Goal: Communication & Community: Answer question/provide support

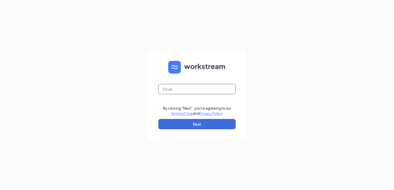
click at [191, 90] on input "text" at bounding box center [196, 89] width 77 height 10
type input "s"
type input "h"
drag, startPoint x: 175, startPoint y: 75, endPoint x: 161, endPoint y: 88, distance: 19.2
click at [161, 88] on input "text" at bounding box center [196, 89] width 77 height 10
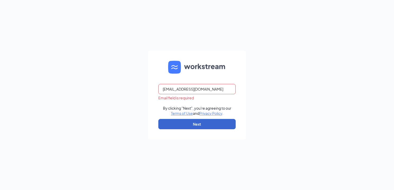
type input "[EMAIL_ADDRESS][DOMAIN_NAME]"
click at [169, 126] on button "Next" at bounding box center [196, 124] width 77 height 10
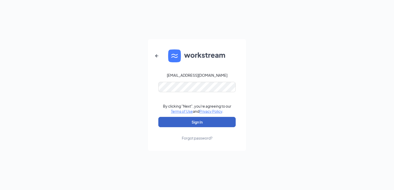
click at [185, 121] on button "Sign In" at bounding box center [196, 122] width 77 height 10
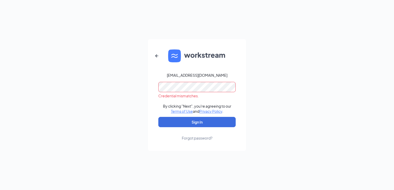
click at [139, 87] on div "hiring@chickfila-guilfordcollege.com Credential mismatches. By clicking "Next",…" at bounding box center [197, 95] width 394 height 190
click at [182, 130] on link "Forgot password?" at bounding box center [197, 133] width 31 height 13
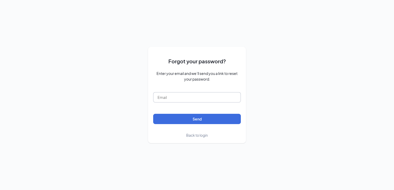
click at [195, 100] on input "text" at bounding box center [197, 97] width 88 height 10
type input "[EMAIL_ADDRESS][DOMAIN_NAME]"
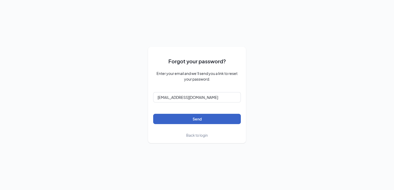
click at [191, 116] on button "Send" at bounding box center [197, 119] width 88 height 10
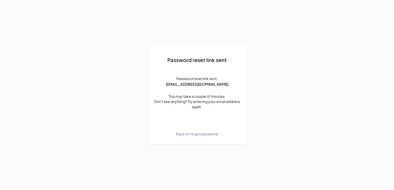
click at [184, 133] on span "Back to forgot password" at bounding box center [197, 134] width 42 height 6
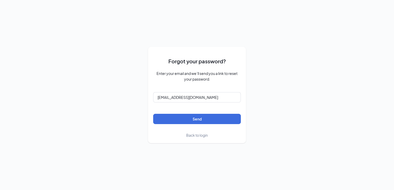
click at [190, 136] on span "Back to login" at bounding box center [197, 135] width 22 height 5
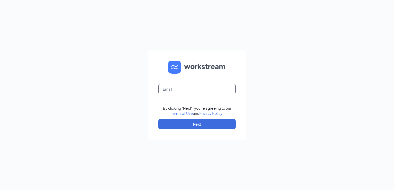
click at [166, 88] on input "text" at bounding box center [196, 89] width 77 height 10
type input "[EMAIL_ADDRESS][DOMAIN_NAME]"
click at [183, 121] on button "Next" at bounding box center [196, 124] width 77 height 10
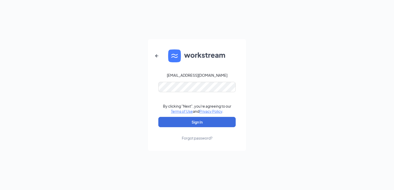
click at [165, 93] on form "hiring@chickfila-guilfordcollege.com By clicking "Next", you're agreeing to our…" at bounding box center [197, 95] width 98 height 112
click at [180, 122] on button "Sign In" at bounding box center [196, 122] width 77 height 10
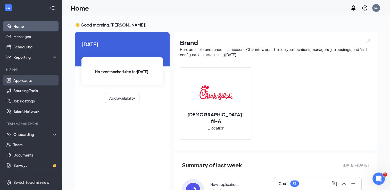
click at [13, 84] on link "Applicants" at bounding box center [35, 80] width 44 height 10
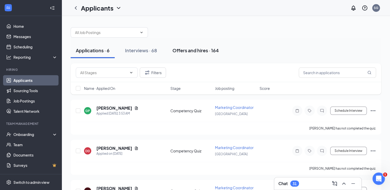
click at [200, 43] on button "Offers and hires · 164" at bounding box center [195, 50] width 57 height 15
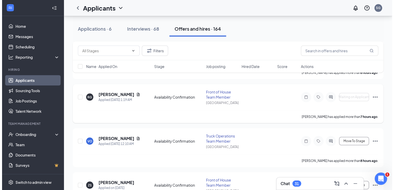
scroll to position [59, 0]
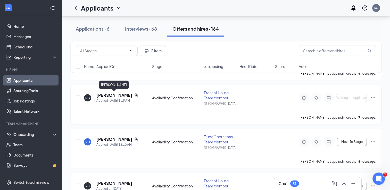
click at [105, 96] on h5 "[PERSON_NAME]" at bounding box center [114, 96] width 36 height 6
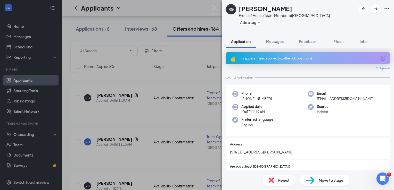
click at [273, 182] on img at bounding box center [272, 181] width 6 height 6
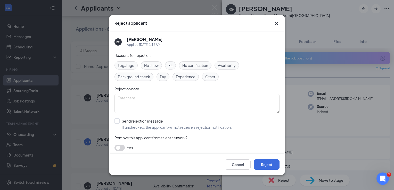
click at [274, 27] on div "Reject applicant" at bounding box center [196, 23] width 175 height 16
click at [276, 23] on icon "Cross" at bounding box center [276, 23] width 6 height 6
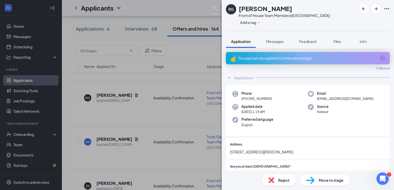
click at [273, 61] on div "This applicant also applied to 1 other job posting(s)" at bounding box center [308, 58] width 164 height 12
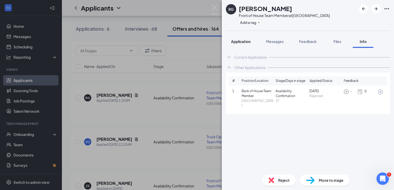
click at [241, 46] on button "Application" at bounding box center [241, 41] width 30 height 13
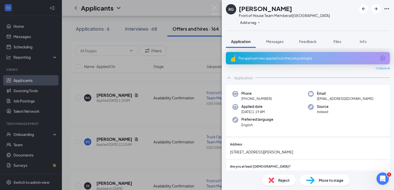
click at [281, 179] on span "Reject" at bounding box center [283, 181] width 11 height 6
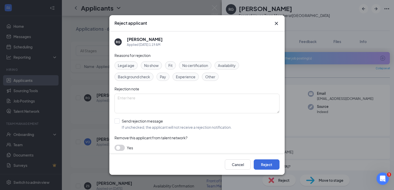
click at [166, 65] on div "Fit" at bounding box center [170, 65] width 11 height 8
click at [116, 121] on input "Send rejection message If unchecked, the applicant will not receive a rejection…" at bounding box center [173, 124] width 117 height 11
checkbox input "true"
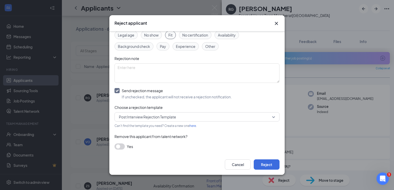
click at [119, 146] on button "button" at bounding box center [120, 147] width 10 height 6
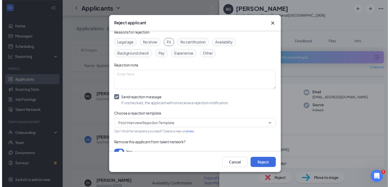
scroll to position [54, 0]
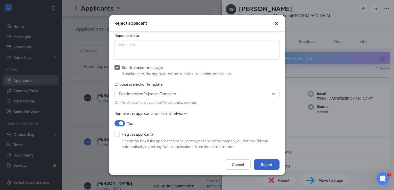
click at [264, 166] on button "Reject" at bounding box center [267, 165] width 26 height 10
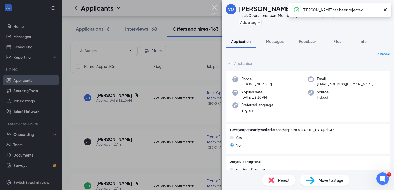
click at [212, 9] on img at bounding box center [215, 10] width 6 height 10
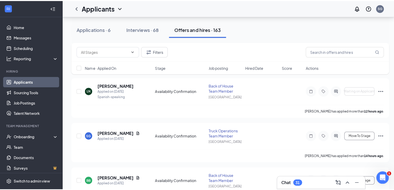
scroll to position [199, 0]
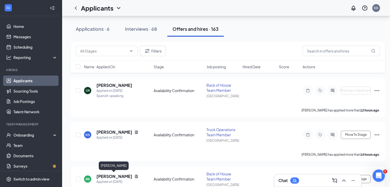
click at [117, 176] on h5 "[PERSON_NAME]" at bounding box center [114, 176] width 36 height 6
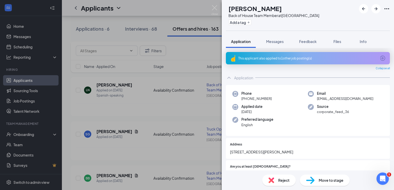
click at [270, 60] on div "This applicant also applied to 1 other job posting(s)" at bounding box center [308, 58] width 164 height 12
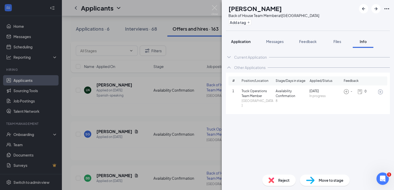
click at [237, 42] on span "Application" at bounding box center [241, 41] width 20 height 5
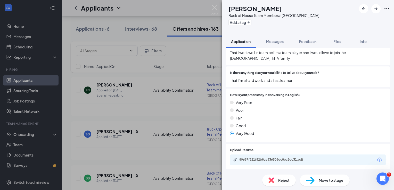
scroll to position [324, 0]
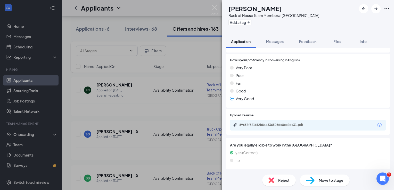
click at [279, 179] on span "Reject" at bounding box center [283, 181] width 11 height 6
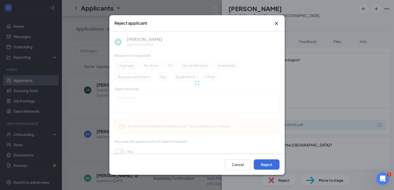
scroll to position [322, 0]
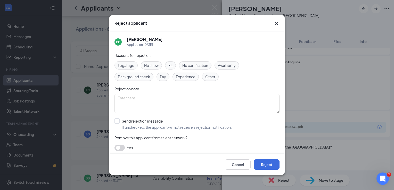
click at [173, 65] on div "Fit" at bounding box center [170, 65] width 11 height 8
click at [120, 122] on input "Send rejection message If unchecked, the applicant will not receive a rejection…" at bounding box center [173, 124] width 117 height 11
checkbox input "true"
click at [272, 163] on button "Reject" at bounding box center [267, 165] width 26 height 10
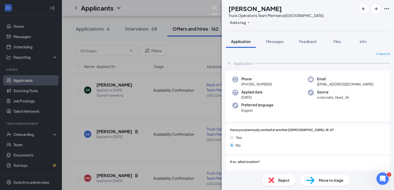
click at [214, 10] on img at bounding box center [215, 10] width 6 height 10
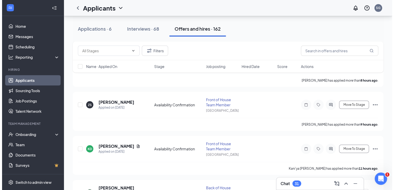
scroll to position [95, 0]
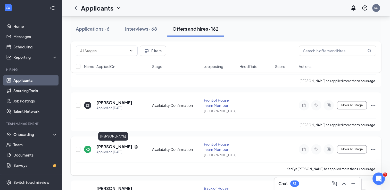
click at [114, 146] on h5 "[PERSON_NAME]" at bounding box center [114, 147] width 36 height 6
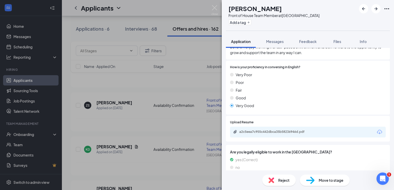
scroll to position [411, 0]
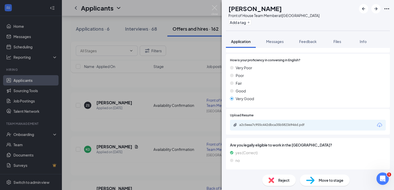
click at [327, 184] on div "Move to stage" at bounding box center [325, 180] width 50 height 11
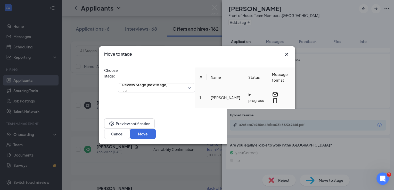
scroll to position [409, 0]
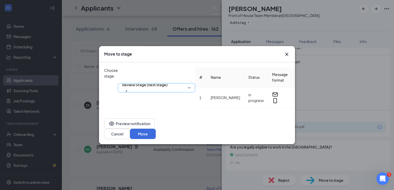
click at [148, 81] on span "Review Stage (next stage)" at bounding box center [144, 85] width 45 height 8
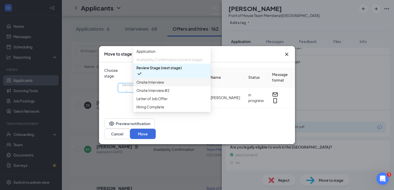
click at [148, 85] on span "Onsite Interview" at bounding box center [150, 82] width 28 height 6
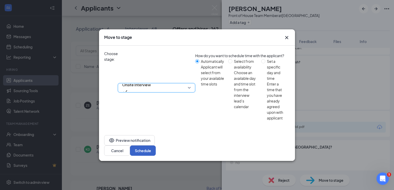
click at [156, 146] on button "Schedule" at bounding box center [143, 151] width 26 height 10
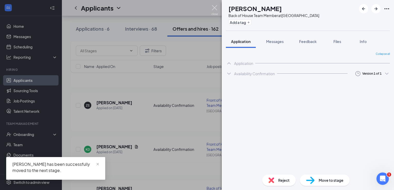
click at [216, 9] on img at bounding box center [215, 10] width 6 height 10
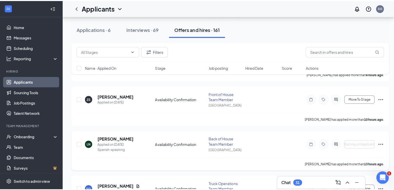
scroll to position [103, 0]
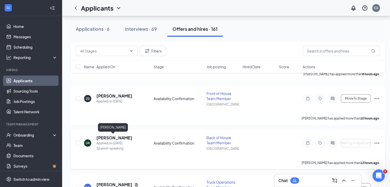
click at [109, 136] on h5 "[PERSON_NAME]" at bounding box center [114, 138] width 36 height 6
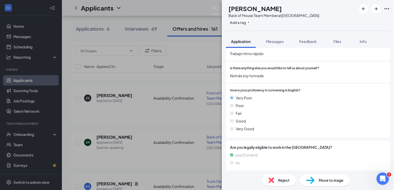
scroll to position [281, 0]
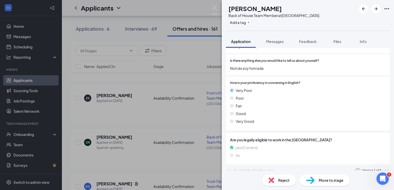
click at [273, 180] on img at bounding box center [272, 181] width 6 height 6
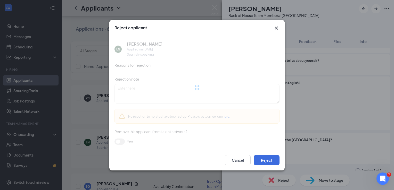
scroll to position [279, 0]
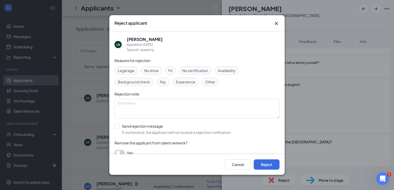
click at [206, 82] on span "Other" at bounding box center [210, 82] width 10 height 6
click at [116, 128] on input "Send rejection message If unchecked, the applicant will not receive a rejection…" at bounding box center [173, 129] width 117 height 11
checkbox input "true"
click at [266, 166] on button "Reject" at bounding box center [267, 165] width 26 height 10
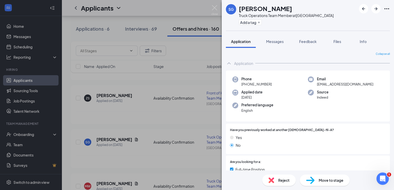
click at [211, 6] on div "SG [PERSON_NAME] Truck Operations Team Member at [GEOGRAPHIC_DATA] Add a tag Ap…" at bounding box center [197, 95] width 394 height 190
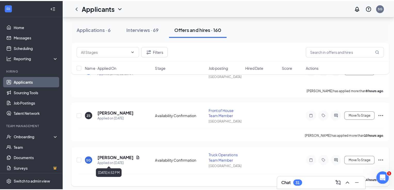
scroll to position [73, 0]
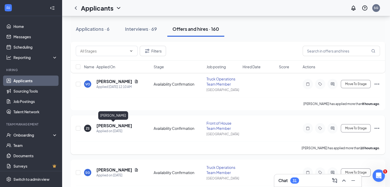
click at [106, 125] on h5 "[PERSON_NAME]" at bounding box center [114, 126] width 36 height 6
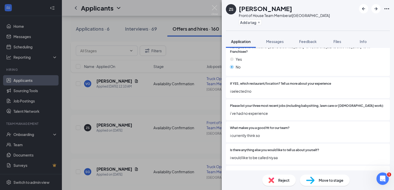
scroll to position [191, 0]
click at [273, 180] on img at bounding box center [272, 181] width 6 height 6
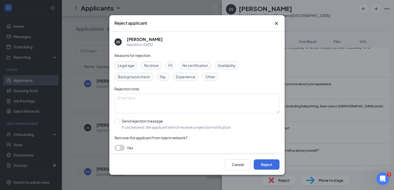
click at [202, 78] on div "Other" at bounding box center [210, 77] width 17 height 8
click at [118, 122] on input "Send rejection message If unchecked, the applicant will not receive a rejection…" at bounding box center [173, 124] width 117 height 11
checkbox input "true"
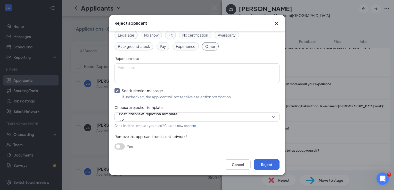
click at [123, 148] on button "button" at bounding box center [120, 147] width 10 height 6
click at [264, 164] on button "Reject" at bounding box center [267, 165] width 26 height 10
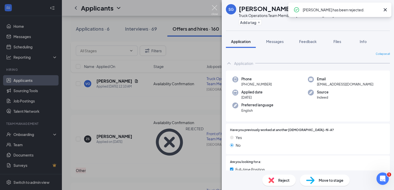
click at [212, 11] on img at bounding box center [215, 10] width 6 height 10
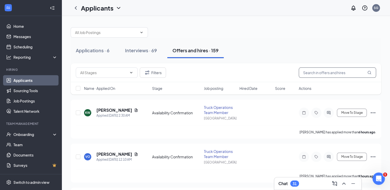
click at [327, 69] on input "text" at bounding box center [337, 73] width 77 height 10
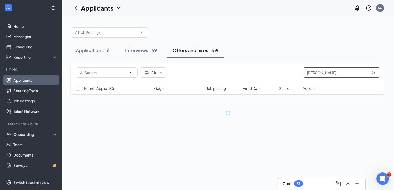
type input "[PERSON_NAME]"
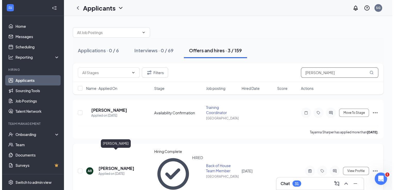
scroll to position [5, 0]
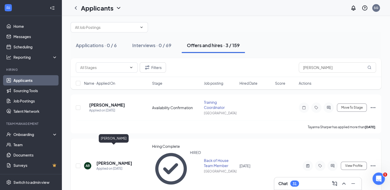
click at [116, 161] on h5 "[PERSON_NAME]" at bounding box center [114, 164] width 36 height 6
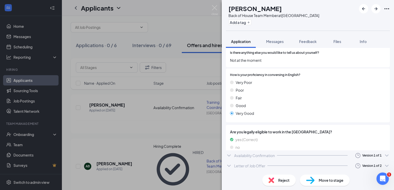
scroll to position [306, 0]
click at [258, 171] on div "Letter of Job Offer" at bounding box center [249, 173] width 31 height 5
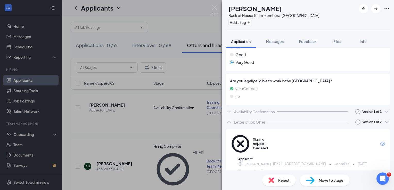
scroll to position [357, 0]
click at [266, 109] on div "Availability Confirmation" at bounding box center [254, 111] width 41 height 5
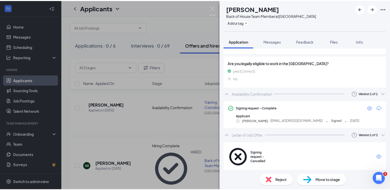
scroll to position [375, 0]
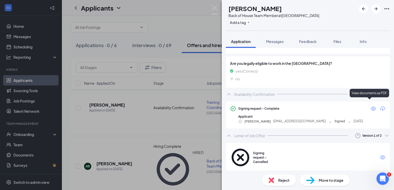
click at [371, 107] on icon "Eye" at bounding box center [373, 109] width 5 height 4
click at [215, 7] on img at bounding box center [215, 10] width 6 height 10
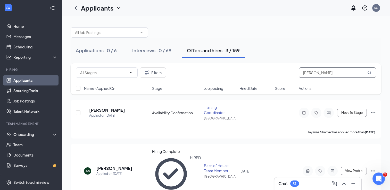
drag, startPoint x: 317, startPoint y: 73, endPoint x: 278, endPoint y: 76, distance: 39.1
click at [278, 76] on div "Filters [PERSON_NAME]" at bounding box center [226, 73] width 301 height 10
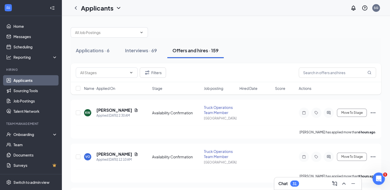
click at [33, 79] on link "Applicants" at bounding box center [35, 80] width 44 height 10
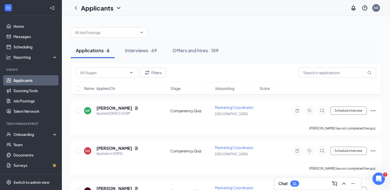
click at [201, 58] on div "Applications · 6 Interviews · 69 Offers and hires · 159" at bounding box center [226, 51] width 311 height 26
click at [197, 54] on button "Offers and hires · 159" at bounding box center [195, 50] width 56 height 15
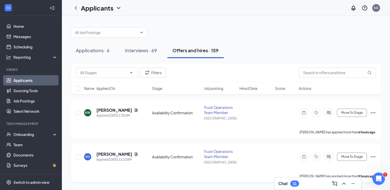
click at [159, 147] on div "VO [PERSON_NAME] Applied [DATE] 12:10 AM Availability Confirmation Truck Operat…" at bounding box center [226, 163] width 311 height 39
click at [83, 51] on div "Applications · 6" at bounding box center [93, 50] width 34 height 6
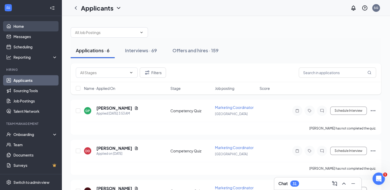
click at [28, 27] on link "Home" at bounding box center [35, 26] width 44 height 10
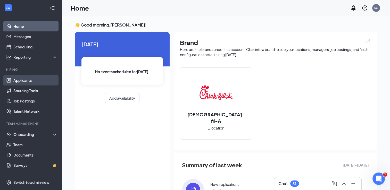
click at [25, 78] on link "Applicants" at bounding box center [35, 80] width 44 height 10
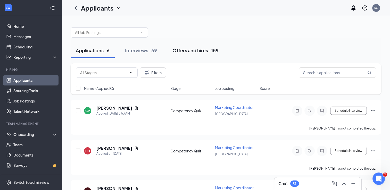
click at [186, 54] on button "Offers and hires · 159" at bounding box center [195, 50] width 56 height 15
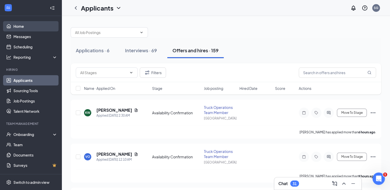
click at [27, 22] on link "Home" at bounding box center [35, 26] width 44 height 10
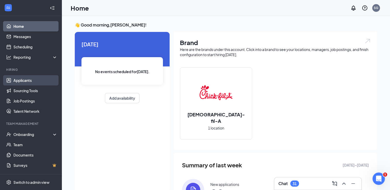
click at [40, 79] on link "Applicants" at bounding box center [35, 80] width 44 height 10
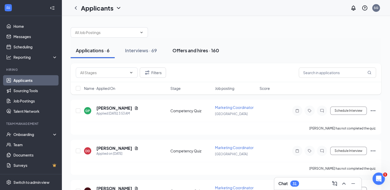
click at [187, 48] on div "Offers and hires · 160" at bounding box center [196, 50] width 47 height 6
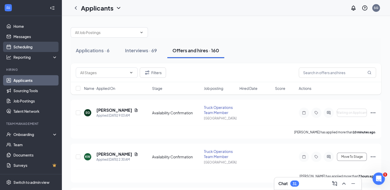
click at [18, 47] on link "Scheduling" at bounding box center [35, 47] width 44 height 10
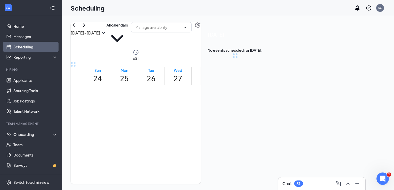
scroll to position [254, 0]
click at [129, 35] on button "Calendars (2)" at bounding box center [118, 36] width 23 height 28
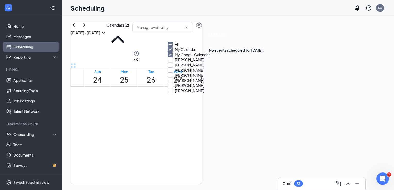
click at [173, 73] on input "[PERSON_NAME]" at bounding box center [186, 70] width 37 height 5
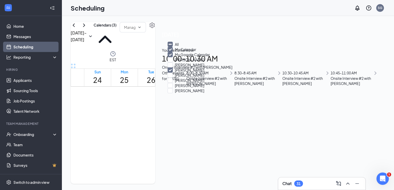
click at [156, 20] on div "[DATE] - [DATE] Calendars (3) EST Sun 24 Mon 25 Tue 26 Wed 27 Thu 28 Fri 29 Sat…" at bounding box center [228, 103] width 332 height 174
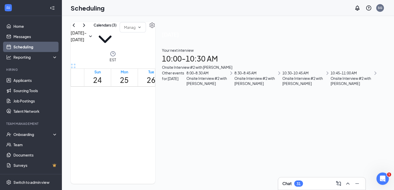
scroll to position [312, 0]
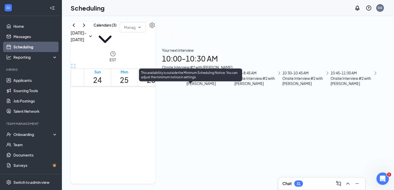
click at [204, 120] on div "1" at bounding box center [209, 122] width 11 height 5
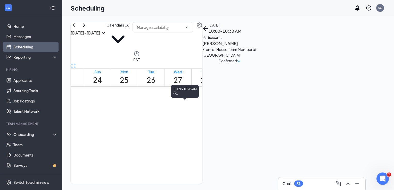
click at [176, 127] on div "1" at bounding box center [178, 129] width 24 height 5
click at [176, 129] on span "10:45-11:00 AM" at bounding box center [178, 131] width 24 height 5
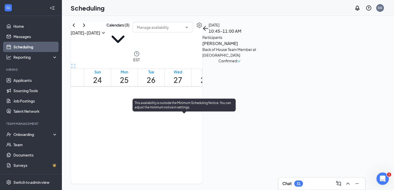
scroll to position [400, 0]
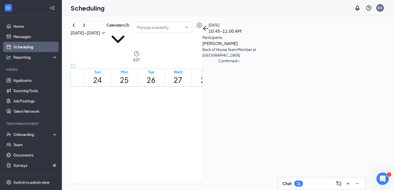
click at [87, 28] on icon "ChevronRight" at bounding box center [84, 25] width 6 height 6
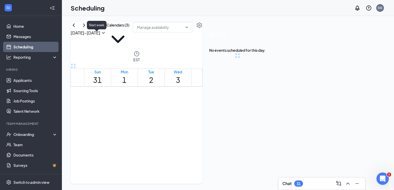
scroll to position [254, 0]
click at [151, 114] on span "8:30-8:45 AM" at bounding box center [146, 119] width 15 height 10
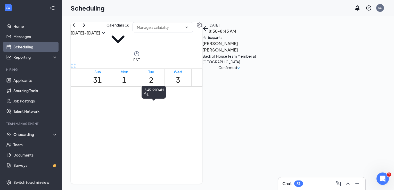
click at [150, 122] on span "8:45-9:00 AM" at bounding box center [146, 127] width 15 height 10
click at [148, 100] on div "10:30-10:45 AM 1" at bounding box center [158, 93] width 28 height 15
click at [148, 127] on div "1" at bounding box center [151, 129] width 24 height 5
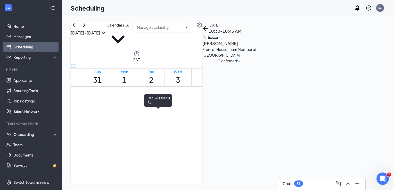
click at [148, 136] on div "1" at bounding box center [151, 138] width 24 height 5
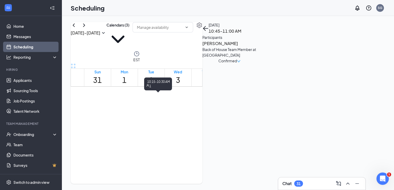
click at [151, 114] on span "10:15-10:30 AM" at bounding box center [151, 116] width 24 height 5
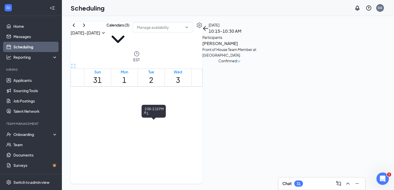
click at [148, 141] on span "2:00-2:15 PM" at bounding box center [146, 146] width 15 height 10
click at [147, 149] on span "2:15-2:30 PM" at bounding box center [146, 154] width 15 height 10
click at [149, 157] on span "2:30-2:45 PM" at bounding box center [146, 162] width 15 height 10
click at [149, 166] on span "2:45-3:00 PM" at bounding box center [146, 171] width 15 height 10
click at [147, 182] on span "3:15-3:30 PM" at bounding box center [146, 187] width 15 height 10
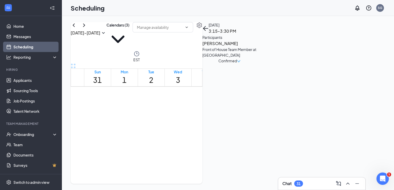
scroll to position [236, 0]
click at [77, 28] on icon "ChevronLeft" at bounding box center [74, 25] width 6 height 6
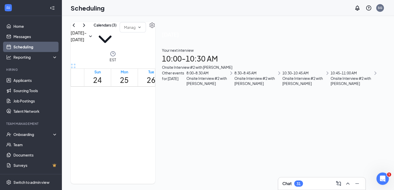
scroll to position [263, 0]
click at [117, 39] on button "Calendars (3)" at bounding box center [105, 36] width 23 height 29
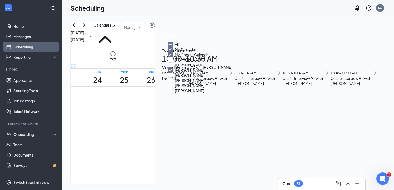
click at [177, 73] on input "[PERSON_NAME]" at bounding box center [186, 70] width 37 height 5
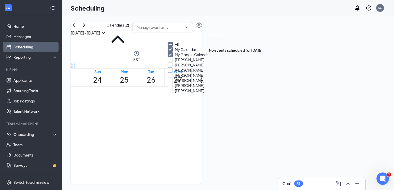
checkbox input "false"
click at [144, 20] on div "[DATE] - [DATE] Calendars (2) EST Sun 24 Mon 25 Tue 26 Wed 27 Thu 28 Fri 29 Sat…" at bounding box center [228, 103] width 332 height 174
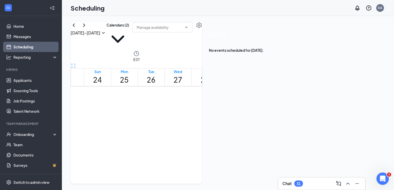
scroll to position [261, 0]
click at [87, 28] on button at bounding box center [84, 25] width 6 height 6
click at [20, 80] on link "Applicants" at bounding box center [35, 80] width 44 height 10
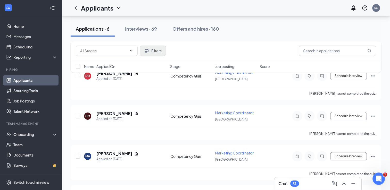
scroll to position [70, 0]
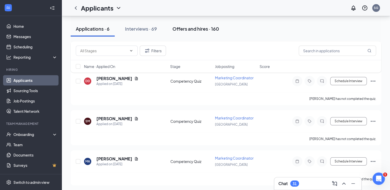
click at [177, 35] on button "Offers and hires · 160" at bounding box center [195, 28] width 57 height 15
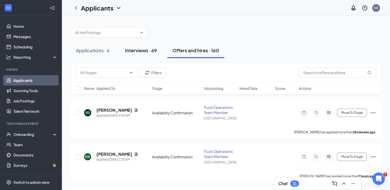
click at [145, 52] on div "Interviews · 69" at bounding box center [141, 50] width 32 height 6
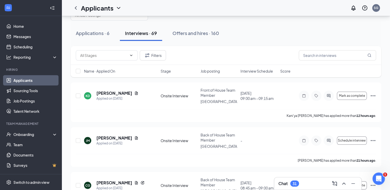
scroll to position [18, 0]
click at [200, 31] on div "Offers and hires · 160" at bounding box center [196, 33] width 47 height 6
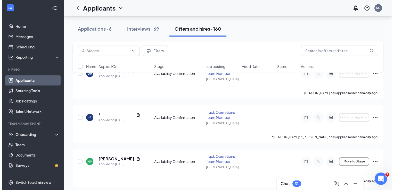
scroll to position [418, 0]
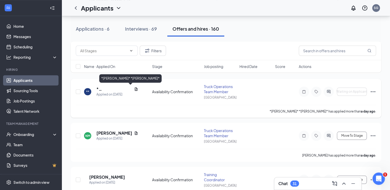
click at [116, 88] on h5 "*[PERSON_NAME]* *[PERSON_NAME]*" at bounding box center [114, 89] width 36 height 6
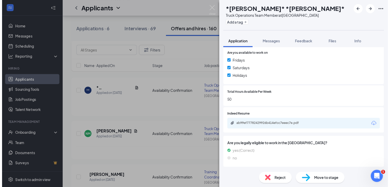
scroll to position [159, 0]
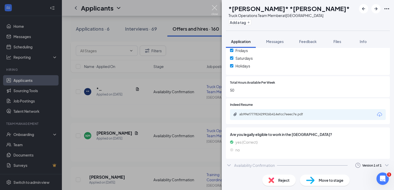
click at [213, 10] on img at bounding box center [215, 10] width 6 height 10
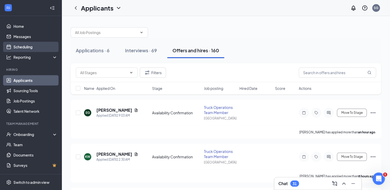
click at [22, 48] on link "Scheduling" at bounding box center [35, 47] width 44 height 10
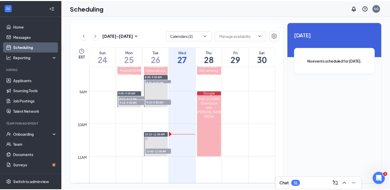
scroll to position [274, 0]
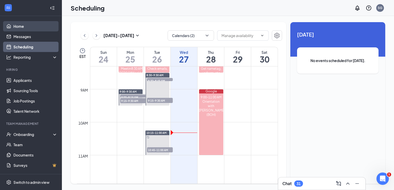
click at [26, 23] on link "Home" at bounding box center [35, 26] width 44 height 10
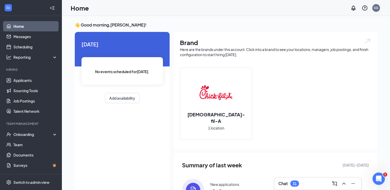
scroll to position [61, 0]
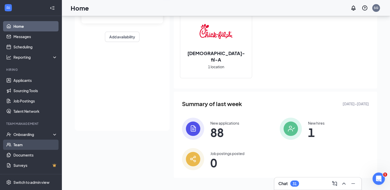
click at [32, 143] on link "Team" at bounding box center [35, 145] width 44 height 10
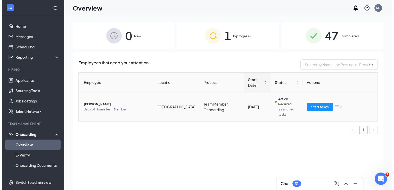
scroll to position [7, 0]
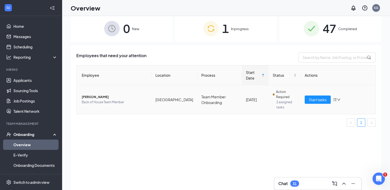
click at [100, 96] on span "[PERSON_NAME]" at bounding box center [115, 97] width 66 height 5
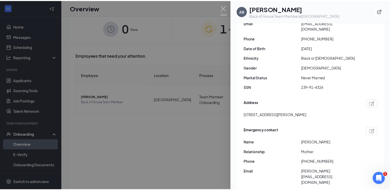
scroll to position [86, 0]
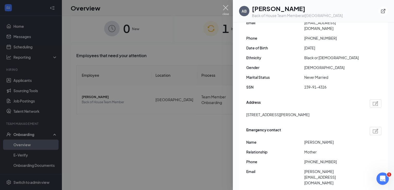
click at [224, 5] on img at bounding box center [226, 10] width 6 height 10
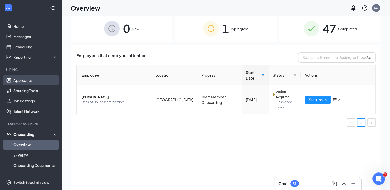
click at [20, 84] on link "Applicants" at bounding box center [35, 80] width 44 height 10
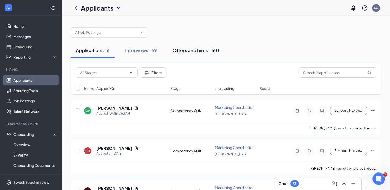
click at [200, 49] on div "Offers and hires · 160" at bounding box center [196, 50] width 47 height 6
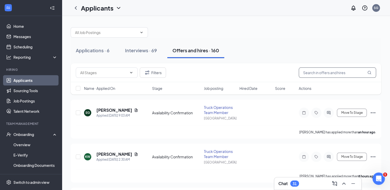
click at [320, 71] on input "text" at bounding box center [337, 73] width 77 height 10
type input "[PERSON_NAME]"
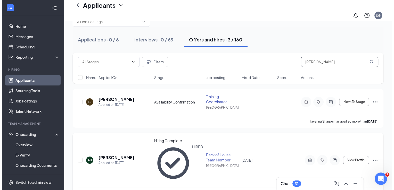
scroll to position [16, 0]
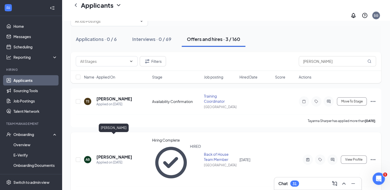
click at [120, 155] on h5 "[PERSON_NAME]" at bounding box center [114, 158] width 36 height 6
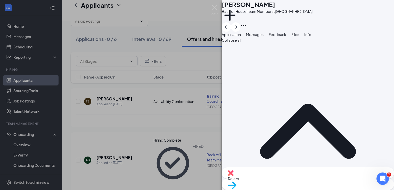
click at [272, 48] on div "Collapse all Application Phone +1 (336) 935-7479 Email ayannabennettam@gmail.co…" at bounding box center [308, 102] width 172 height 130
click at [264, 37] on button "Messages" at bounding box center [255, 35] width 18 height 6
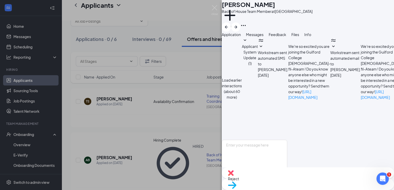
scroll to position [281, 0]
click at [249, 140] on textarea at bounding box center [255, 155] width 66 height 31
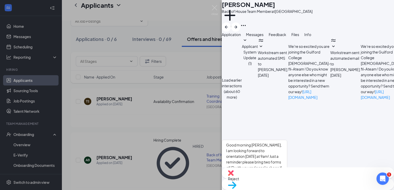
drag, startPoint x: 306, startPoint y: 75, endPoint x: 258, endPoint y: 70, distance: 48.3
copy link "https://www.uscis.gov/i-9-central/form-i-9-acceptable-documents"
click at [287, 140] on textarea "Good morning Ayanna, I am looking forward to orientation tomorrow at 9am! Just …" at bounding box center [255, 155] width 66 height 31
paste textarea "https://www.uscis.gov/i-9-central/form-i-9-acceptable-documents"
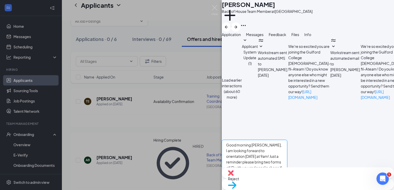
click at [287, 140] on textarea "Good morning Ayanna, I am looking forward to orientation tomorrow at 9am! Just …" at bounding box center [255, 155] width 66 height 31
click at [287, 140] on textarea "Good morning, Ayanna, I am looking forward to orientation tomorrow at 9am! Just…" at bounding box center [255, 155] width 66 height 31
click at [258, 140] on textarea "Good morning, Ayanna, I am looking forward to orientation tomorrow at 9am! Just…" at bounding box center [255, 155] width 66 height 31
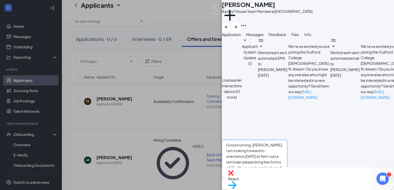
click at [270, 143] on textarea "Good morning, Ayanna, I am looking forward to orientation tomorrow at 9am! Just…" at bounding box center [255, 155] width 66 height 31
click at [272, 140] on textarea "Good morning, Ayanna, I am looking forward to orientation tomorrow at 9am! Just…" at bounding box center [255, 155] width 66 height 31
click at [287, 149] on textarea "Good morning, Ayanna, I am looking forward to orientation tomorrow at 9am! Just…" at bounding box center [255, 155] width 66 height 31
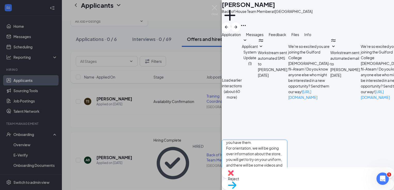
click at [287, 143] on textarea "Good morning, Ayanna, I am looking forward to orientation tomorrow at 9am! Just…" at bounding box center [255, 155] width 66 height 31
click at [284, 140] on textarea "Good morning, Ayanna, I am looking forward to orientation tomorrow at 9am! Just…" at bounding box center [255, 155] width 66 height 31
click at [287, 140] on textarea "Good morning, Ayanna, I am looking forward to orientation tomorrow at 9am! Just…" at bounding box center [255, 155] width 66 height 31
click at [287, 142] on textarea "Good morning, Ayanna, I am looking forward to orientation tomorrow at 9am! Just…" at bounding box center [255, 155] width 66 height 31
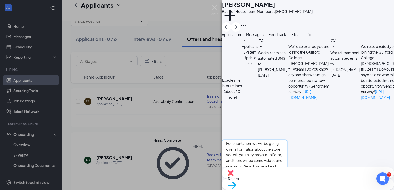
scroll to position [35, 0]
click at [287, 140] on textarea "Good morning, Ayanna, I am looking forward to orientation tomorrow at 9am! Just…" at bounding box center [255, 155] width 66 height 31
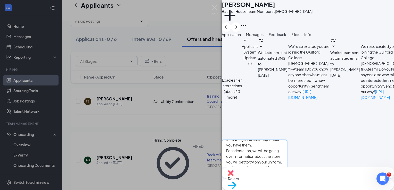
click at [287, 142] on textarea "Good morning, Ayanna, I am looking forward to orientation tomorrow at 9am! Just…" at bounding box center [255, 155] width 66 height 31
type textarea "Good morning, Ayanna, I am looking forward to orientation tomorrow at 9am! Just…"
click at [287, 171] on button "Send" at bounding box center [282, 180] width 9 height 18
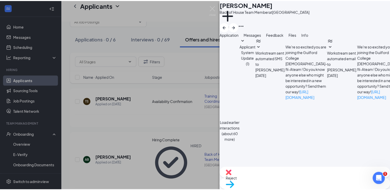
scroll to position [382, 0]
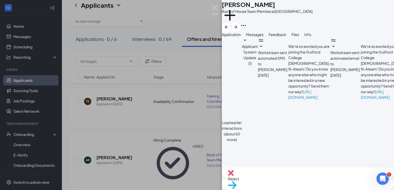
click at [214, 11] on img at bounding box center [215, 10] width 6 height 10
